Goal: Information Seeking & Learning: Learn about a topic

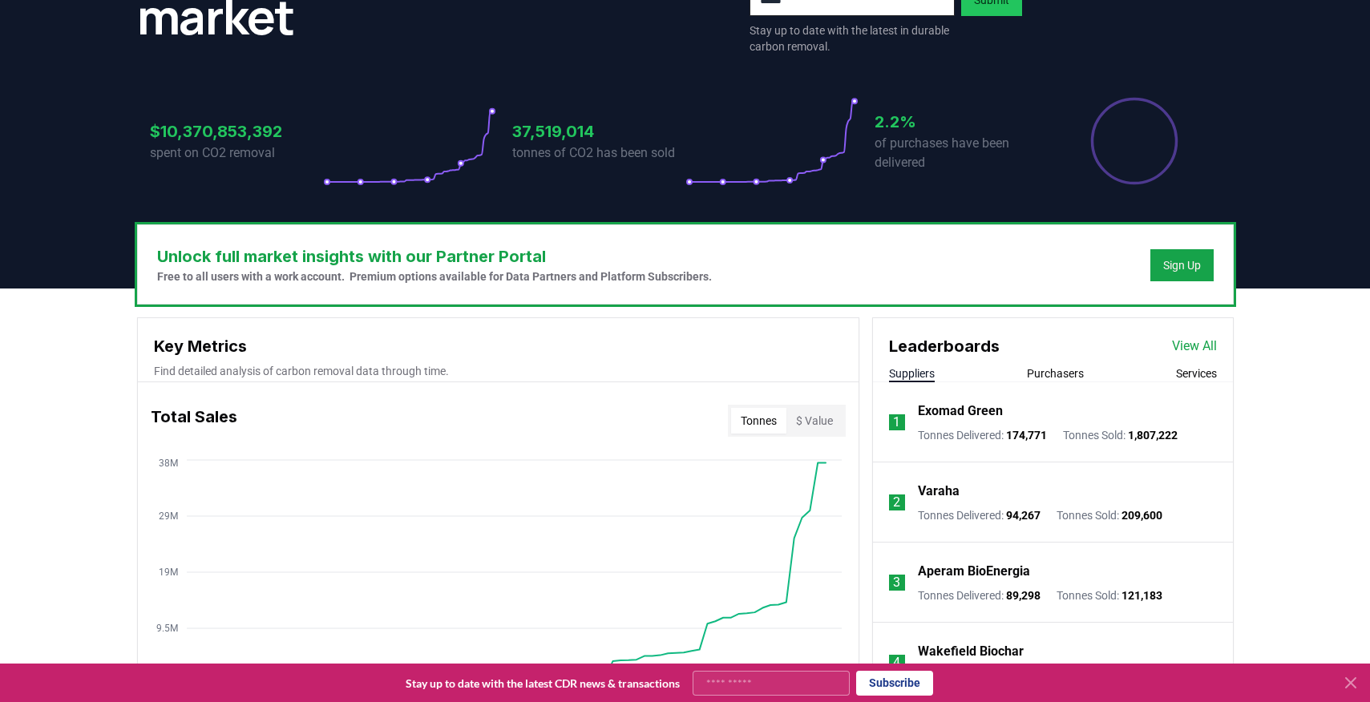
scroll to position [280, 0]
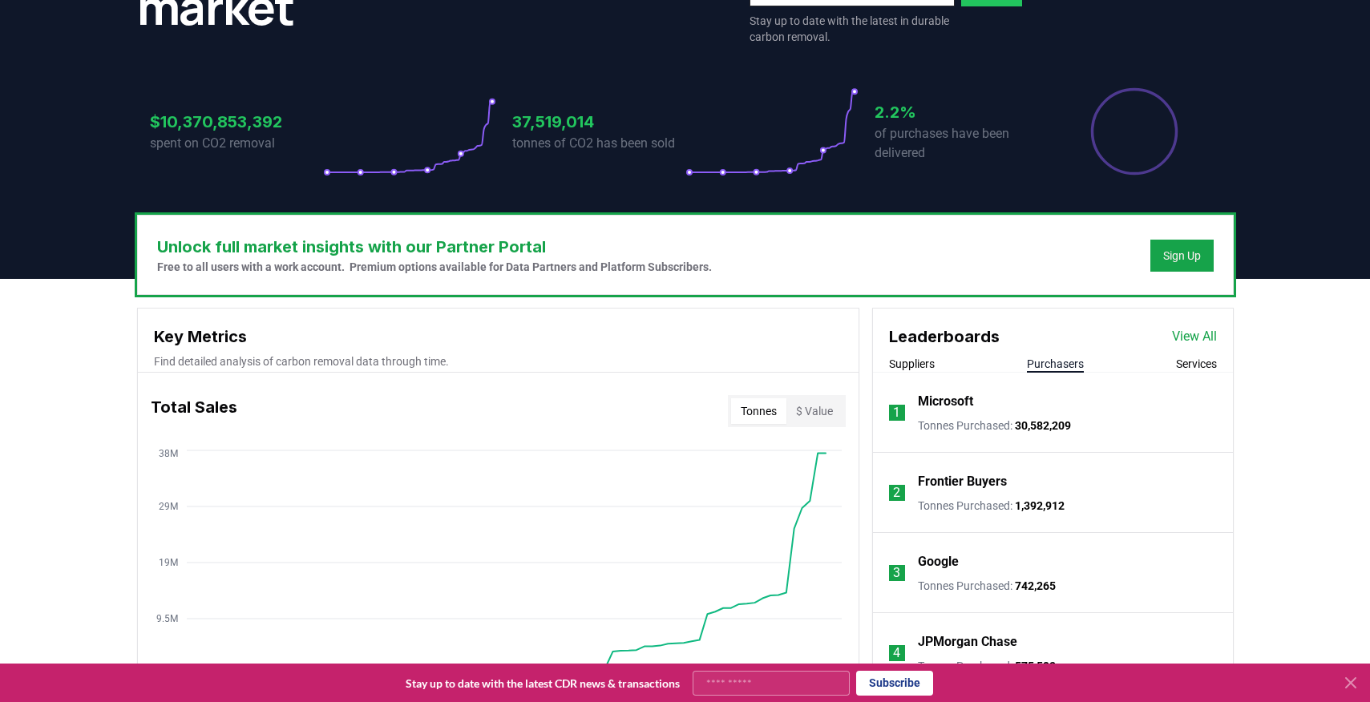
click at [1054, 365] on button "Purchasers" at bounding box center [1055, 364] width 57 height 16
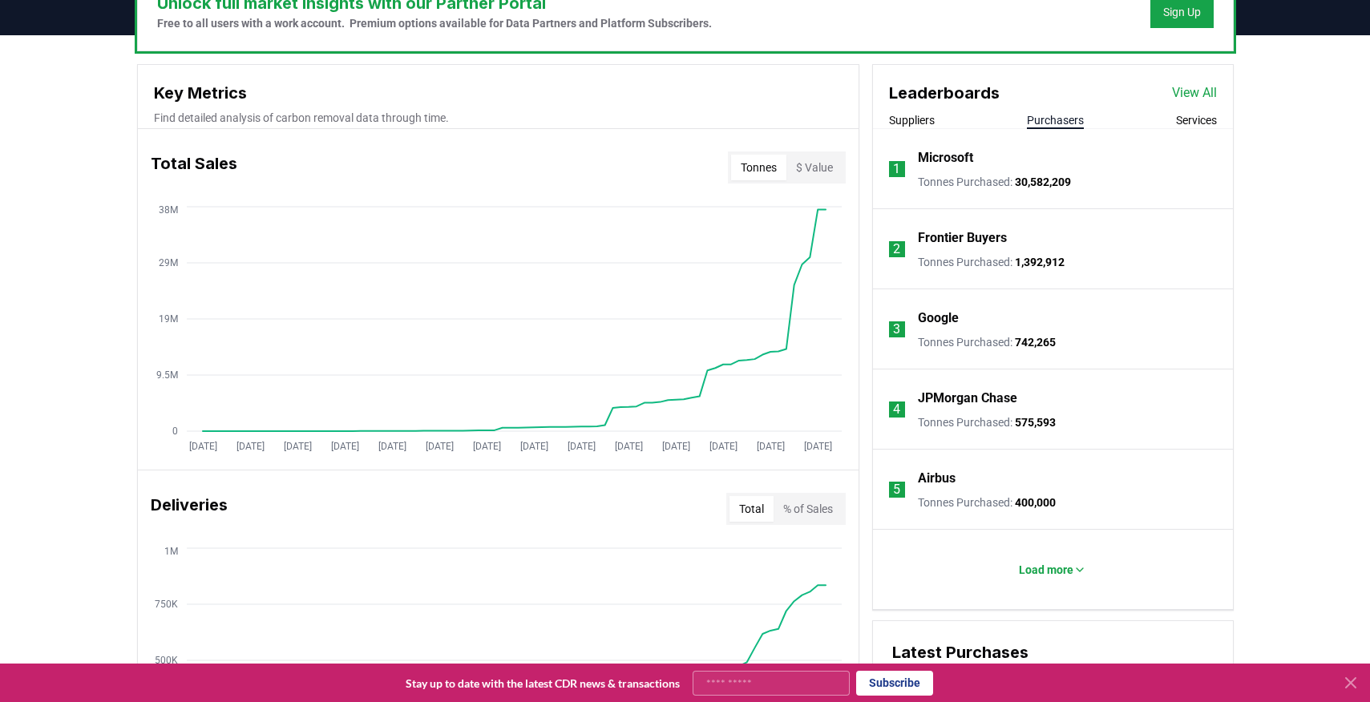
scroll to position [537, 0]
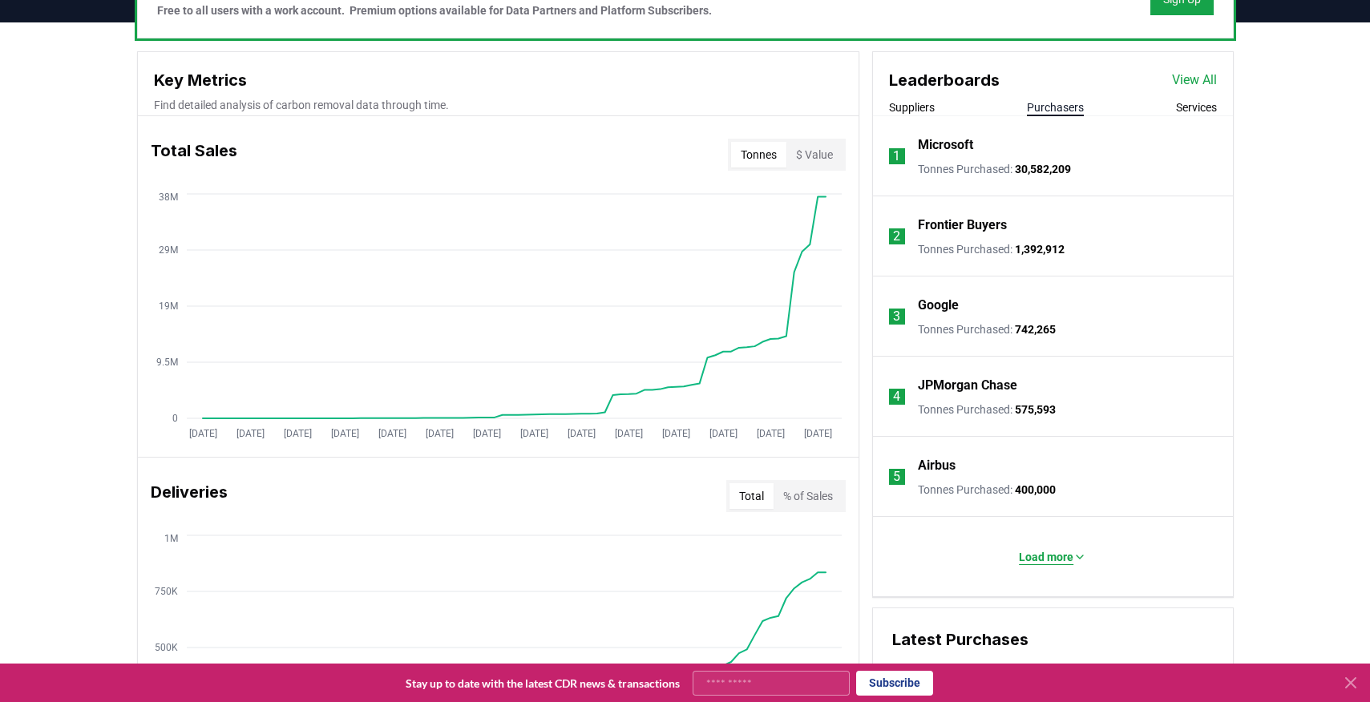
click at [1020, 553] on p "Load more" at bounding box center [1046, 557] width 54 height 16
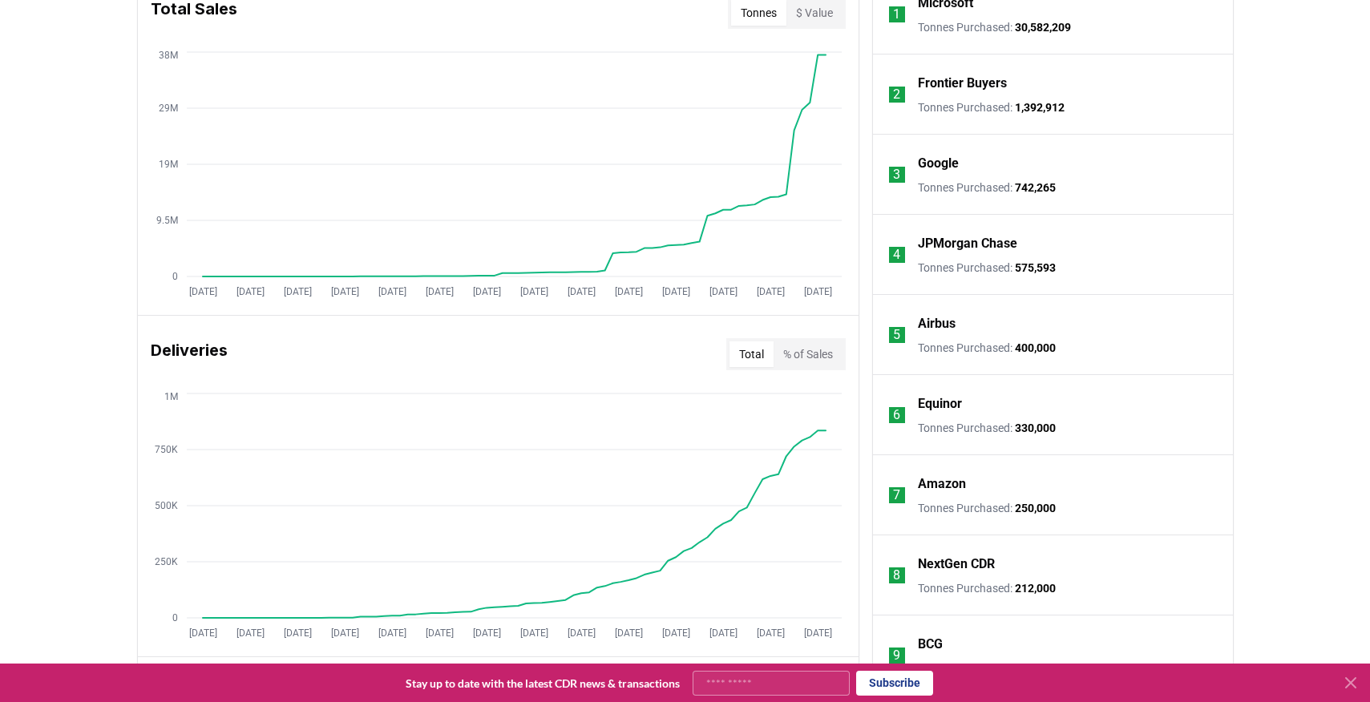
scroll to position [678, 0]
click at [942, 407] on p "Equinor" at bounding box center [940, 404] width 44 height 19
click at [937, 490] on p "Amazon" at bounding box center [942, 484] width 48 height 19
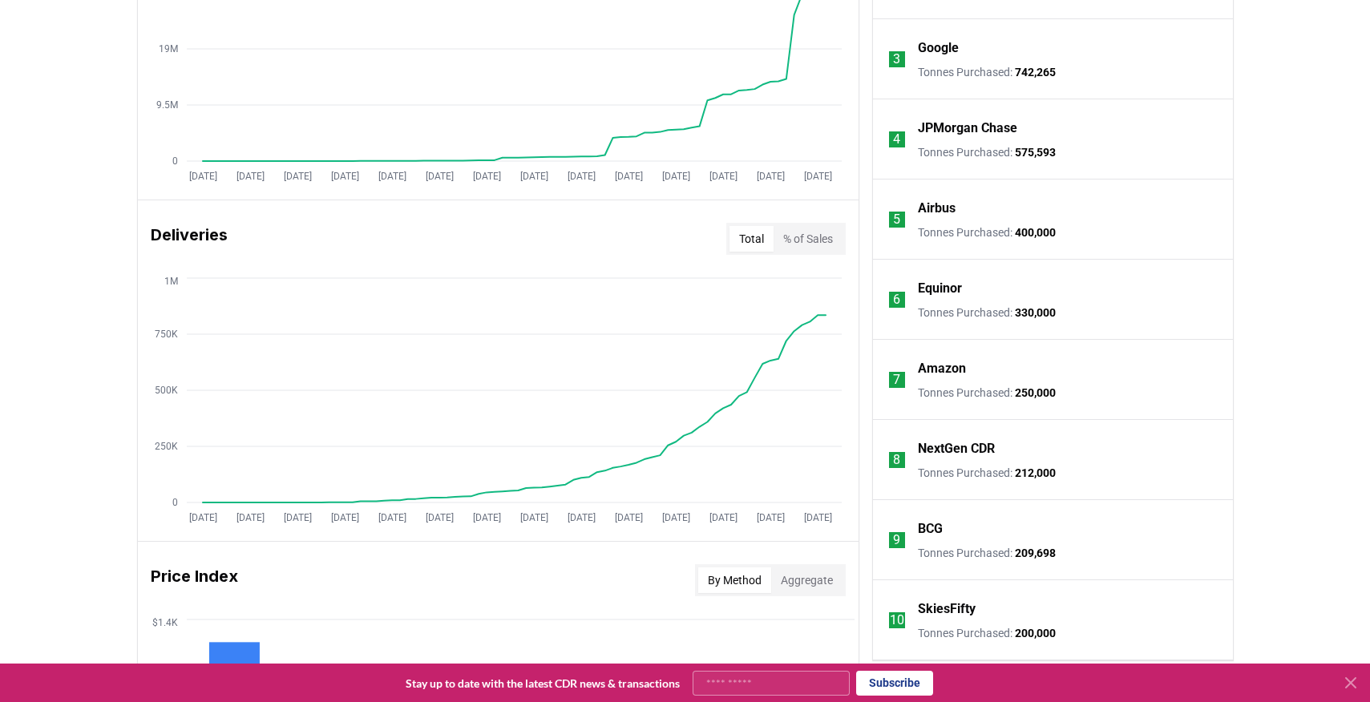
click at [929, 531] on p "BCG" at bounding box center [930, 528] width 25 height 19
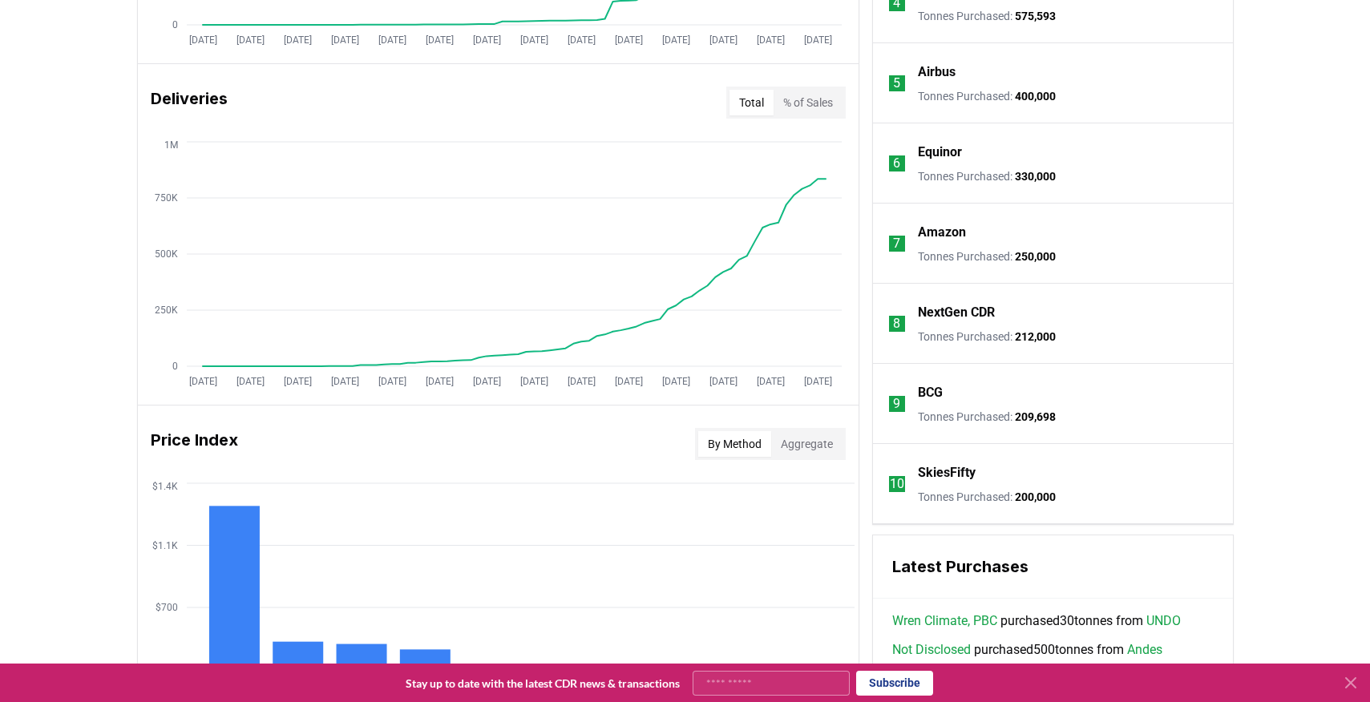
scroll to position [952, 0]
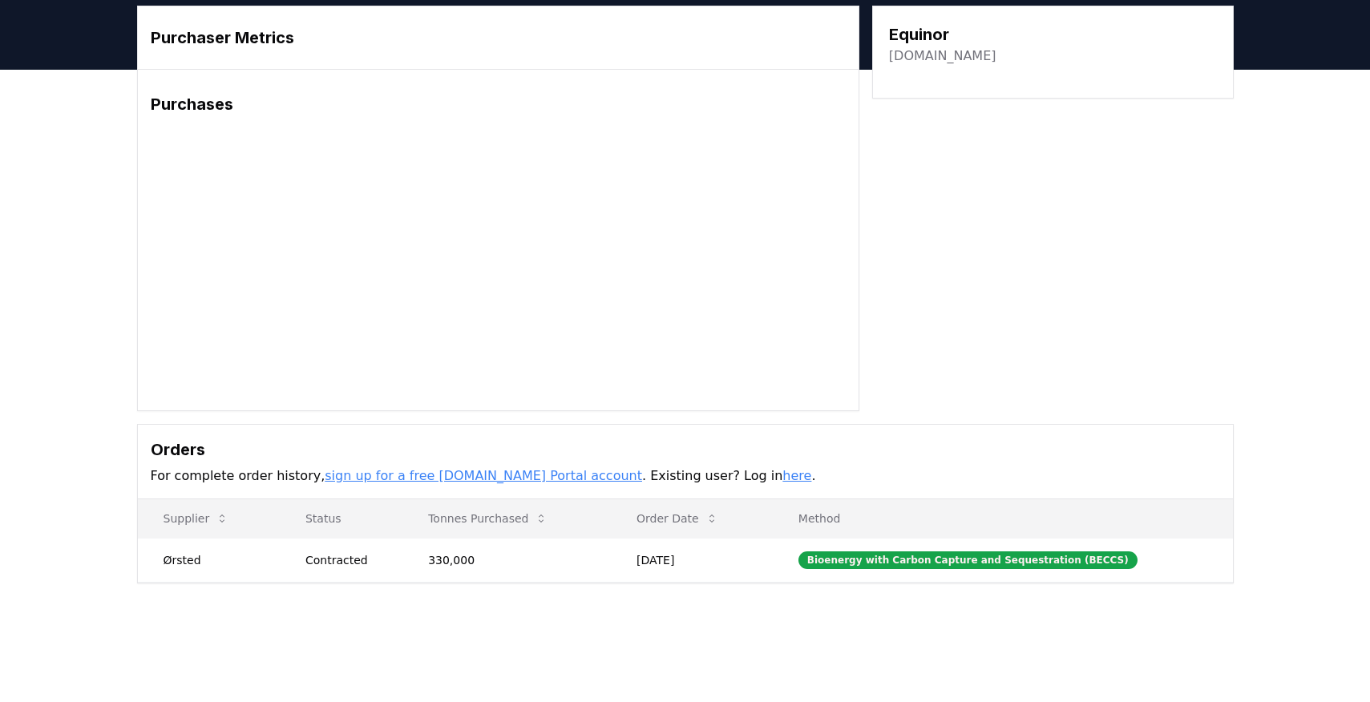
scroll to position [71, 0]
